Goal: Transaction & Acquisition: Book appointment/travel/reservation

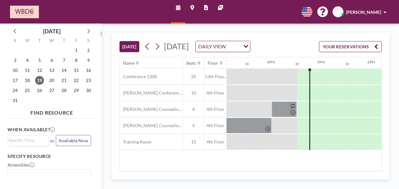
scroll to position [0, 803]
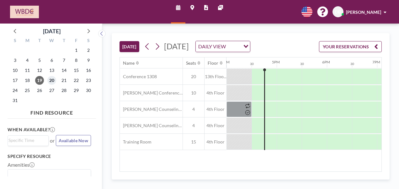
click at [52, 80] on span "20" at bounding box center [51, 80] width 9 height 9
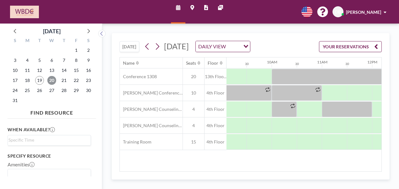
scroll to position [0, 456]
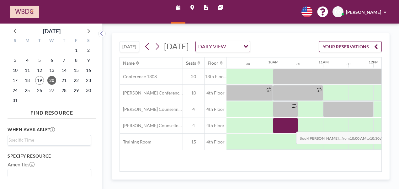
click at [291, 133] on div at bounding box center [285, 126] width 25 height 16
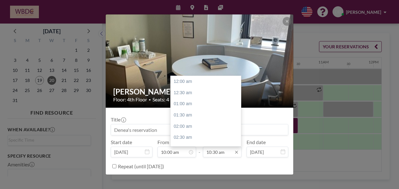
scroll to position [234, 0]
click at [205, 117] on div "12:00 pm" at bounding box center [207, 114] width 73 height 11
type input "12:00 pm"
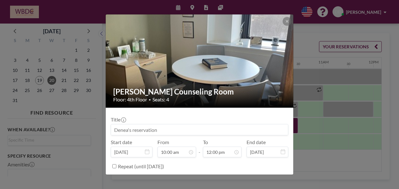
scroll to position [268, 0]
click at [172, 130] on input at bounding box center [199, 129] width 177 height 11
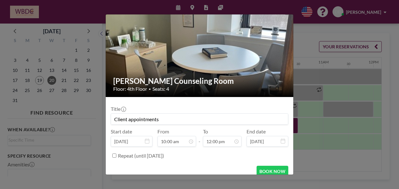
scroll to position [17, 0]
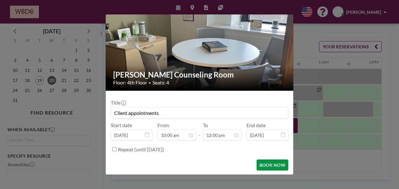
click at [270, 165] on button "BOOK NOW" at bounding box center [273, 164] width 32 height 11
type input "Client appointments"
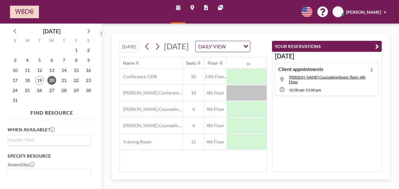
click at [378, 44] on icon "button" at bounding box center [377, 47] width 4 height 8
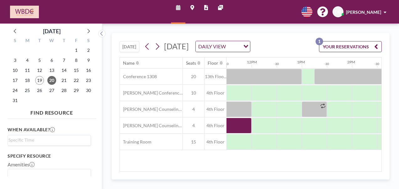
scroll to position [0, 624]
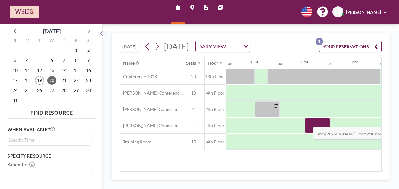
click at [308, 131] on div at bounding box center [317, 126] width 25 height 16
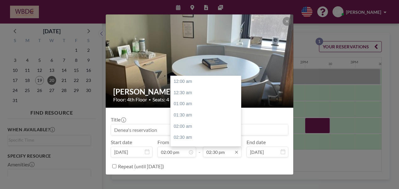
scroll to position [324, 0]
click at [195, 94] on div "03:00 pm" at bounding box center [207, 92] width 73 height 11
type input "03:00 pm"
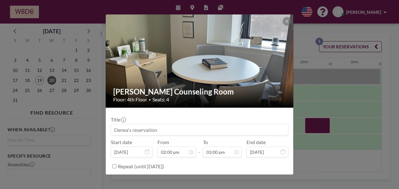
click at [151, 130] on input at bounding box center [199, 129] width 177 height 11
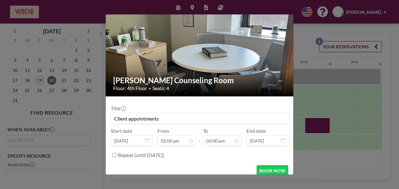
scroll to position [17, 0]
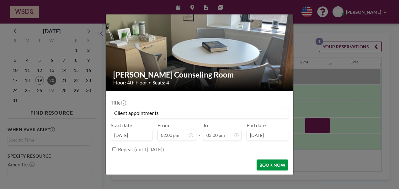
click at [264, 166] on button "BOOK NOW" at bounding box center [273, 164] width 32 height 11
type input "Client appointments"
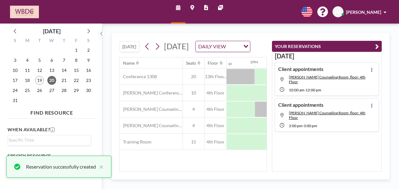
click at [376, 46] on icon "button" at bounding box center [377, 47] width 4 height 8
